Goal: Transaction & Acquisition: Purchase product/service

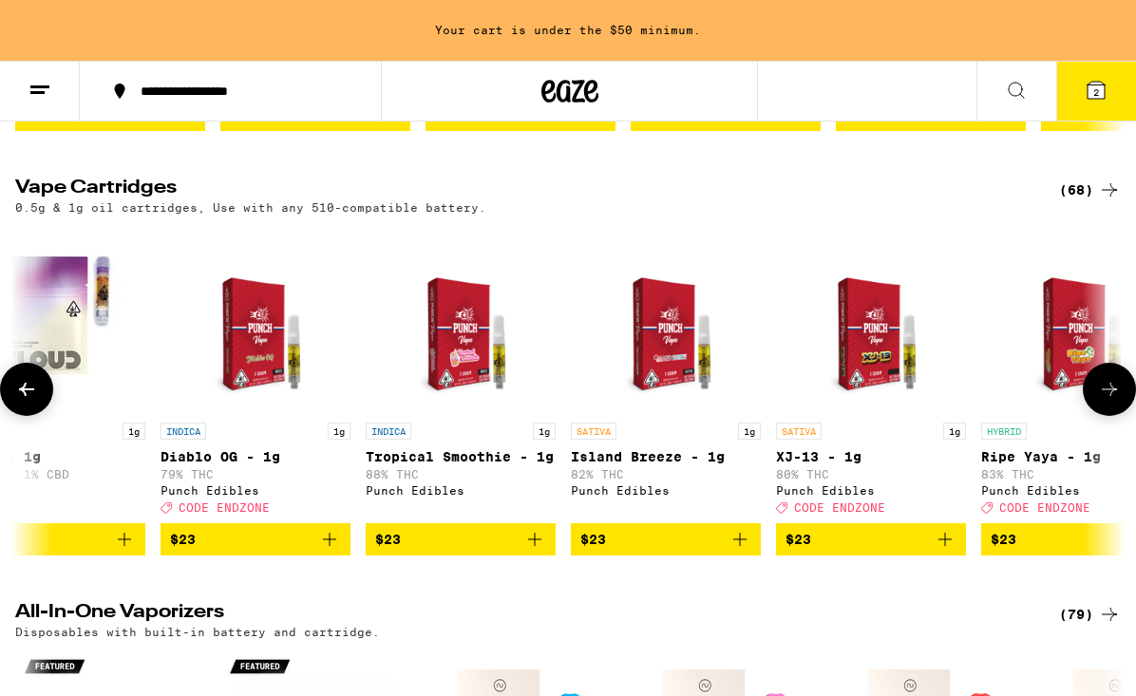
scroll to position [2041, 0]
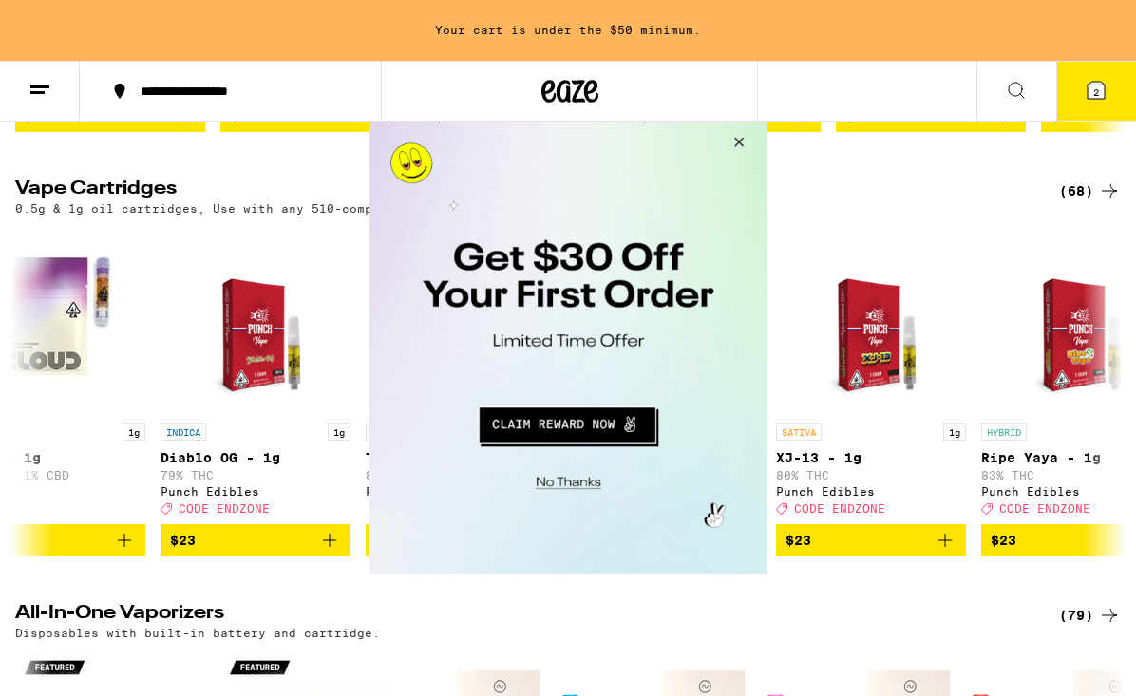
click at [738, 145] on button "Close Modal" at bounding box center [734, 145] width 51 height 46
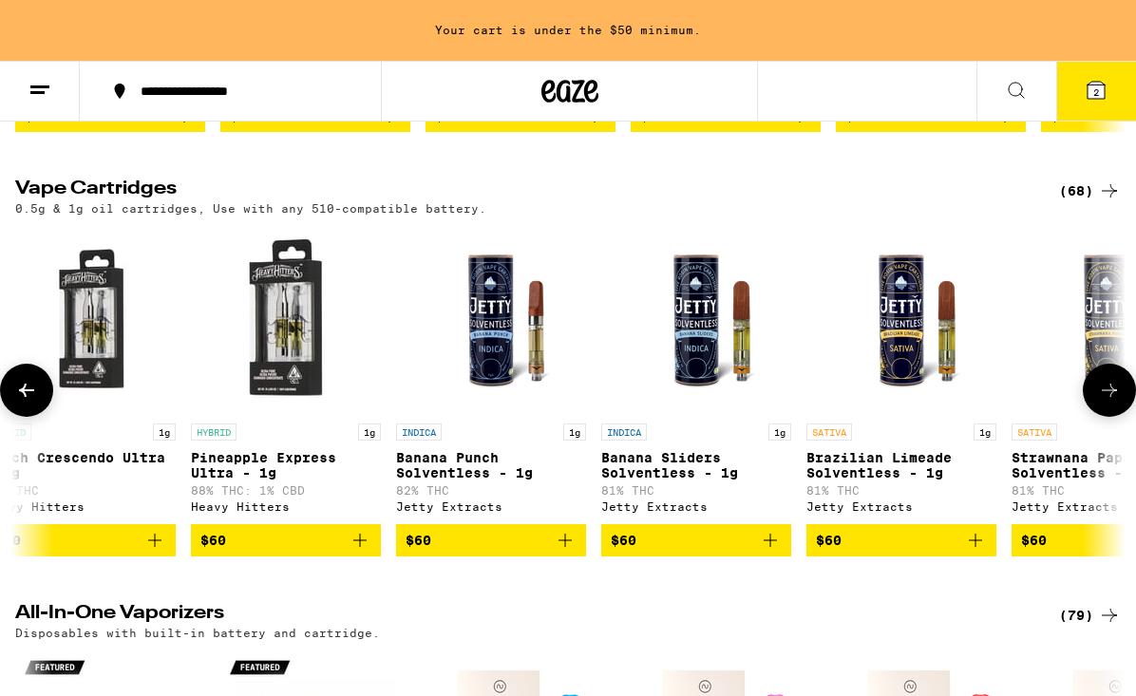
scroll to position [0, 12843]
